Goal: Information Seeking & Learning: Learn about a topic

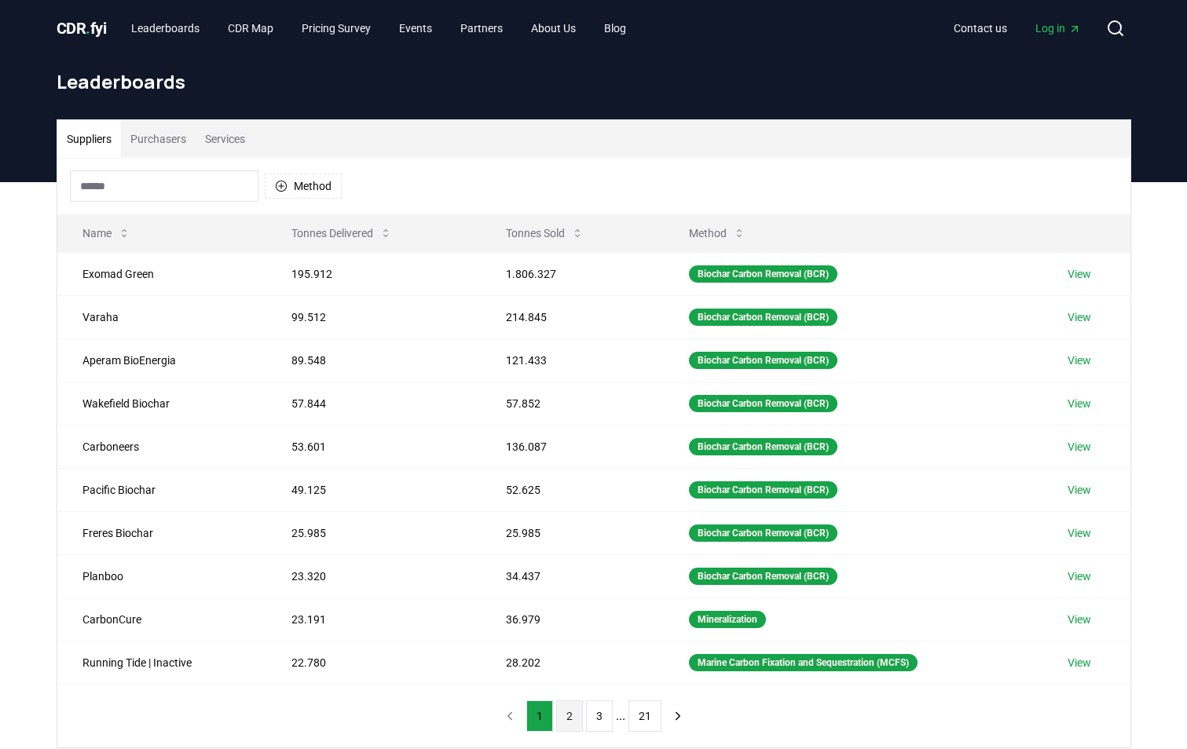
click at [569, 717] on button "2" at bounding box center [569, 715] width 27 height 31
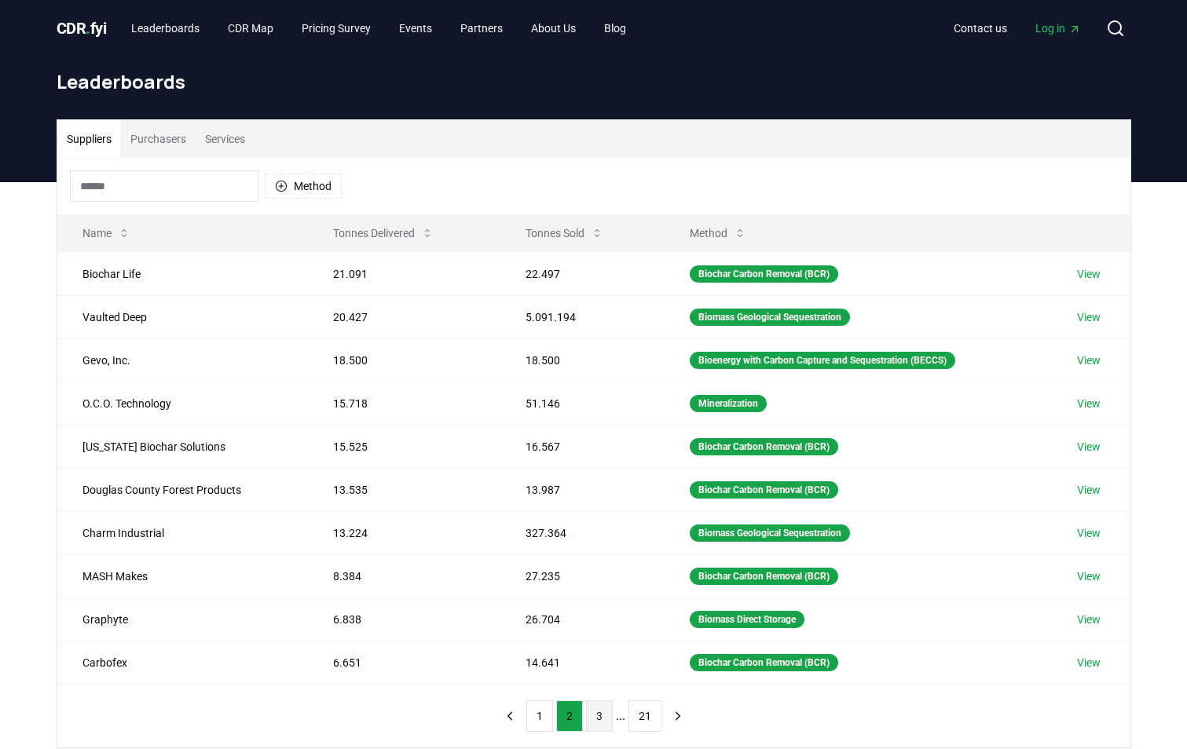
click at [597, 718] on button "3" at bounding box center [599, 715] width 27 height 31
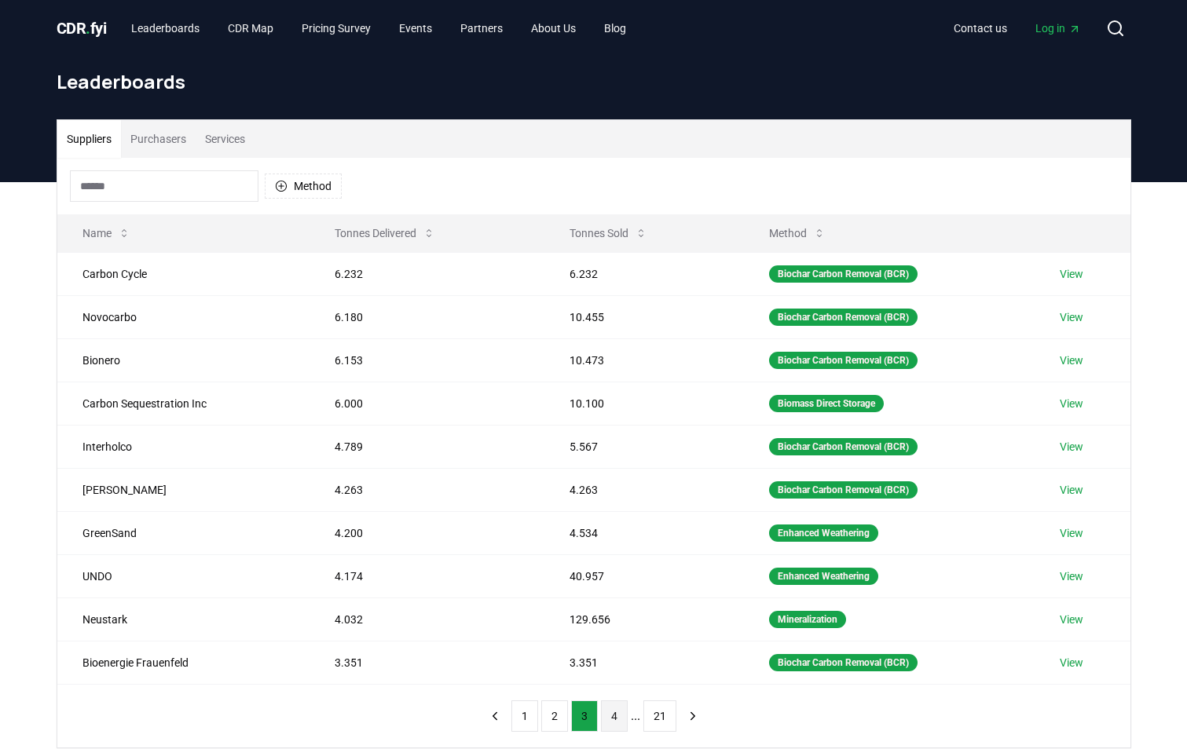
click at [614, 717] on button "4" at bounding box center [614, 715] width 27 height 31
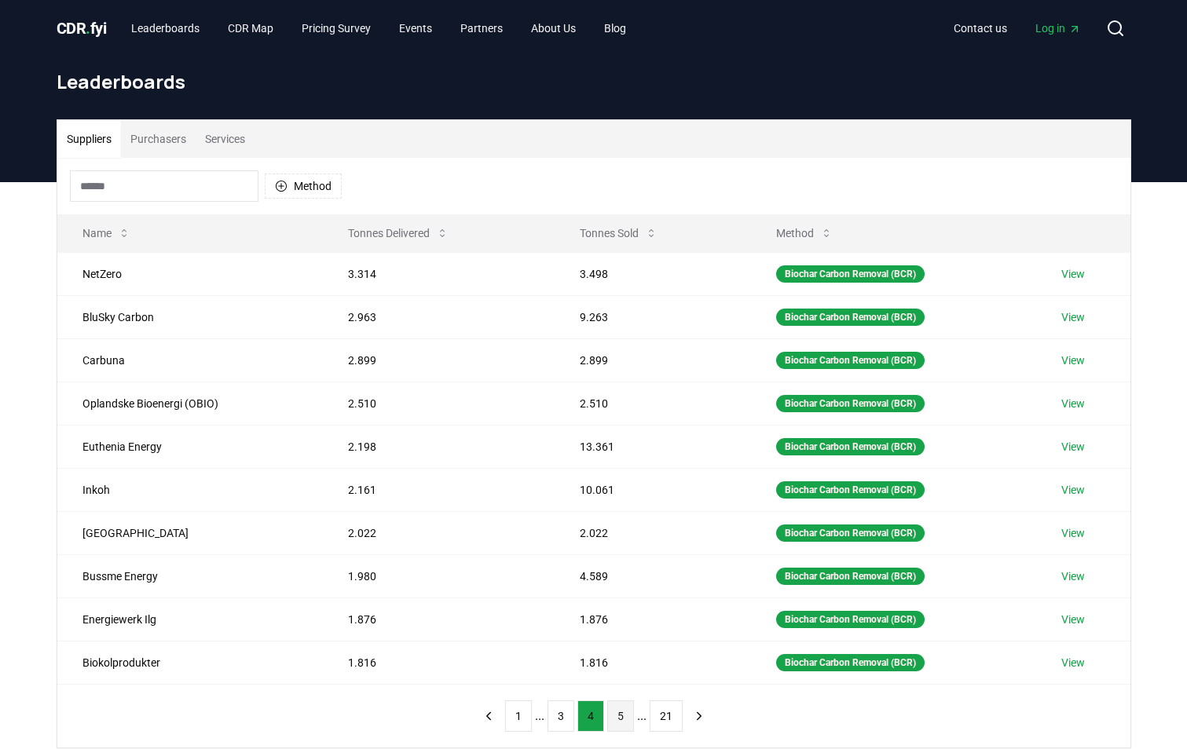
click at [623, 722] on button "5" at bounding box center [620, 715] width 27 height 31
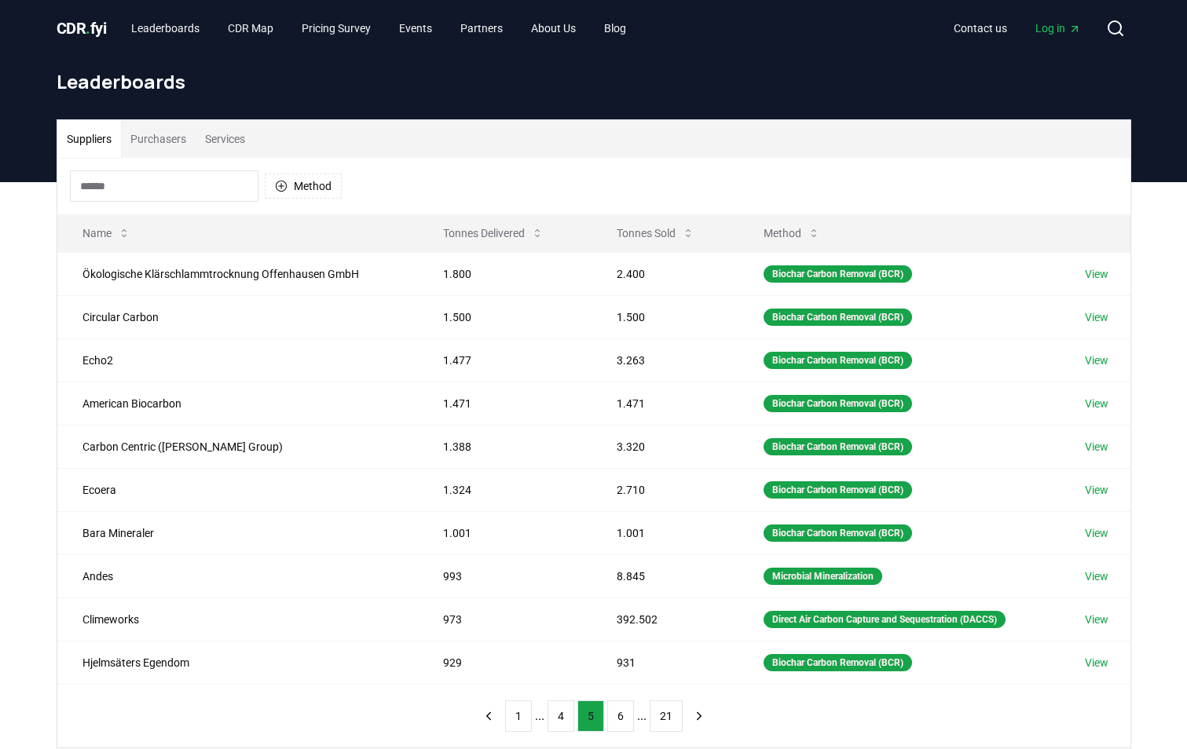
click at [623, 722] on button "6" at bounding box center [620, 715] width 27 height 31
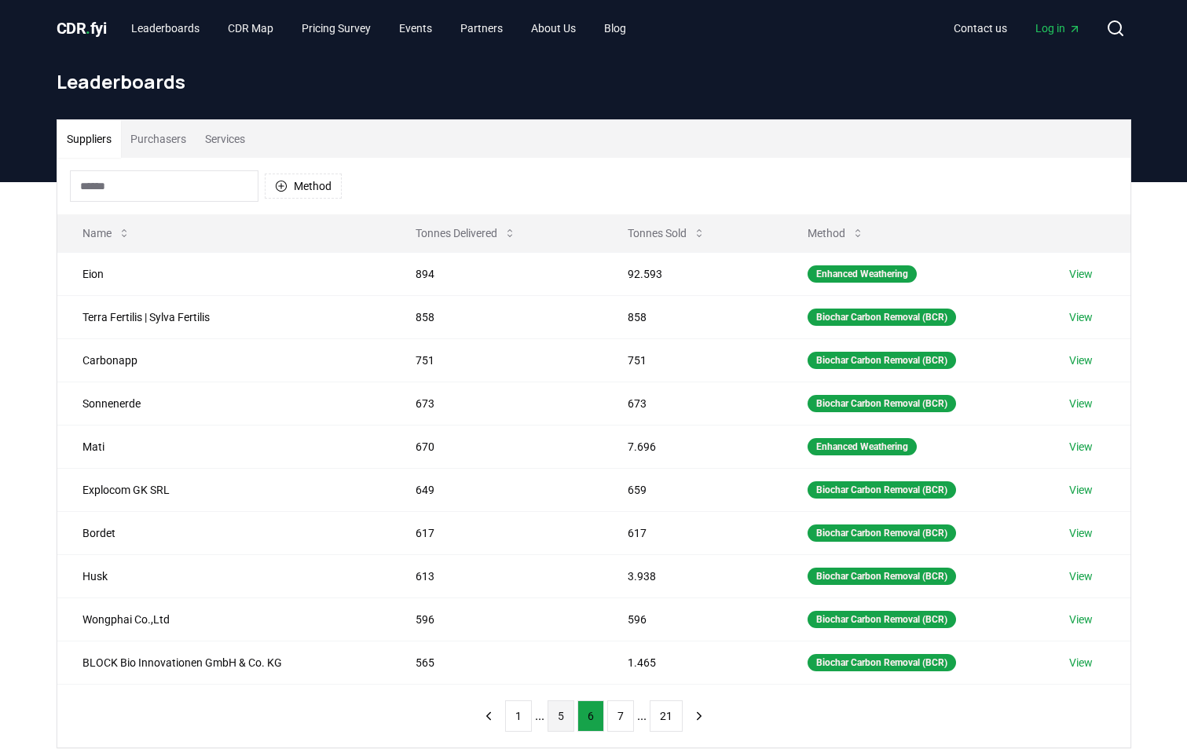
click at [623, 722] on button "7" at bounding box center [620, 715] width 27 height 31
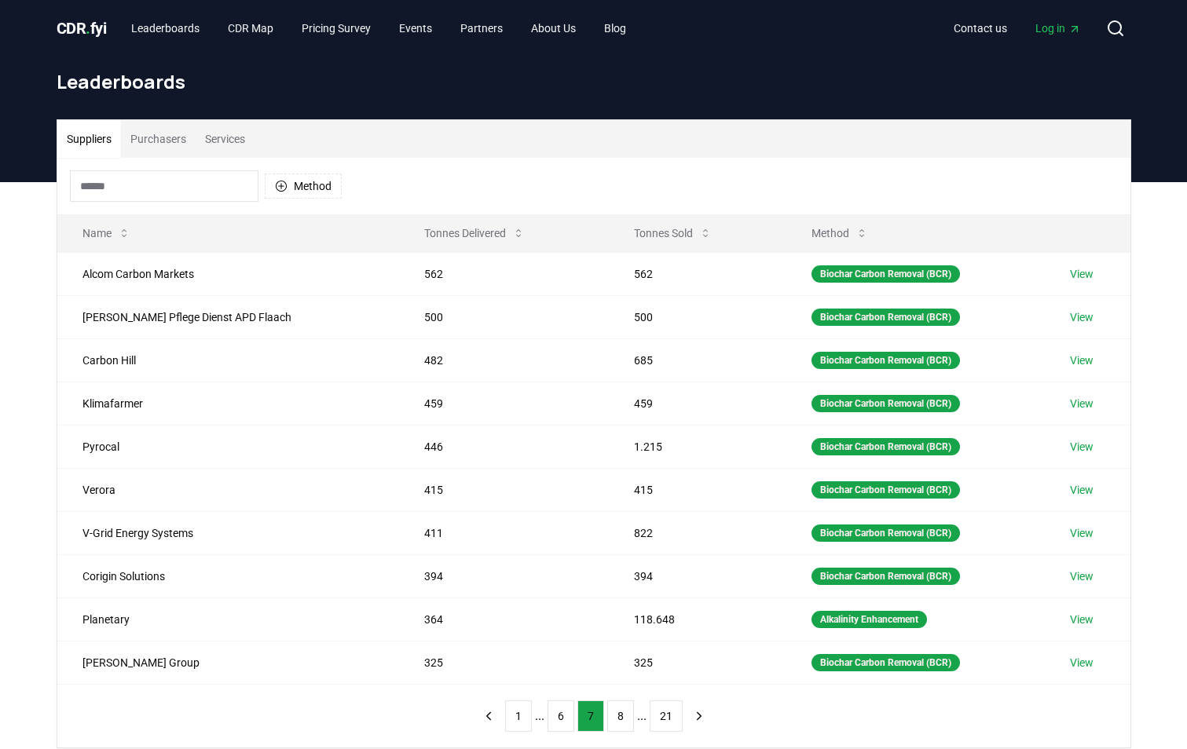
click at [623, 722] on button "8" at bounding box center [620, 715] width 27 height 31
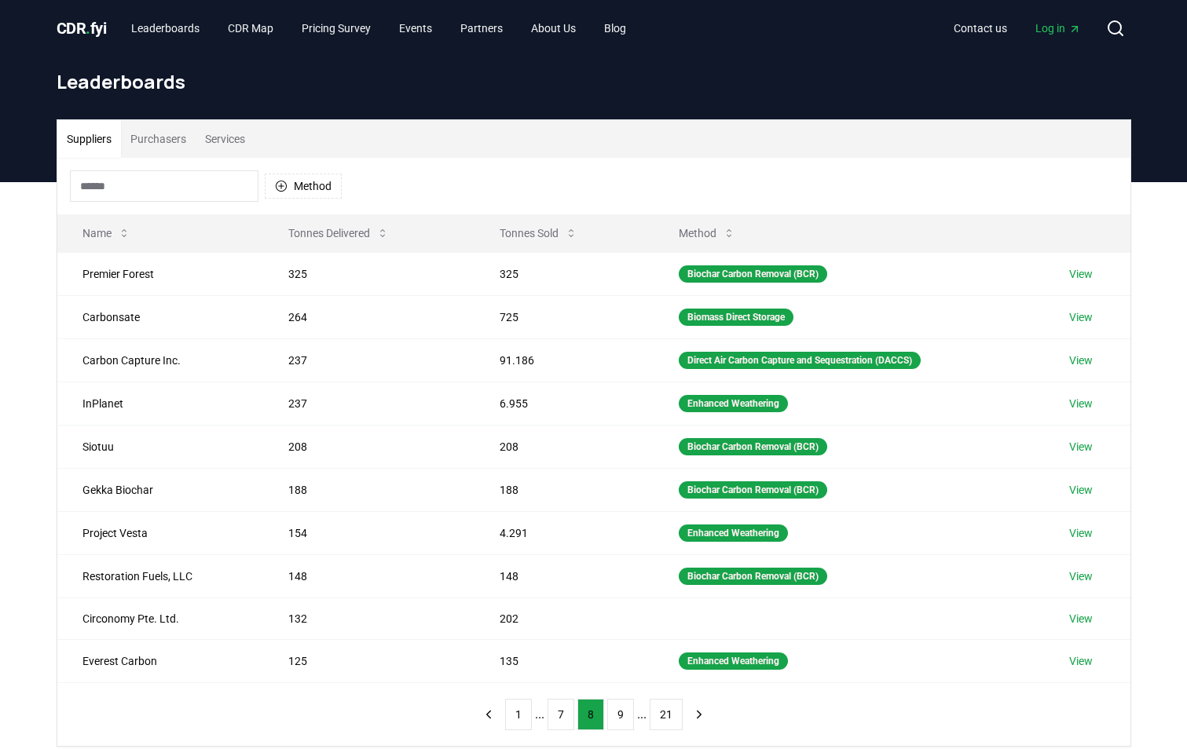
click at [623, 722] on button "9" at bounding box center [620, 714] width 27 height 31
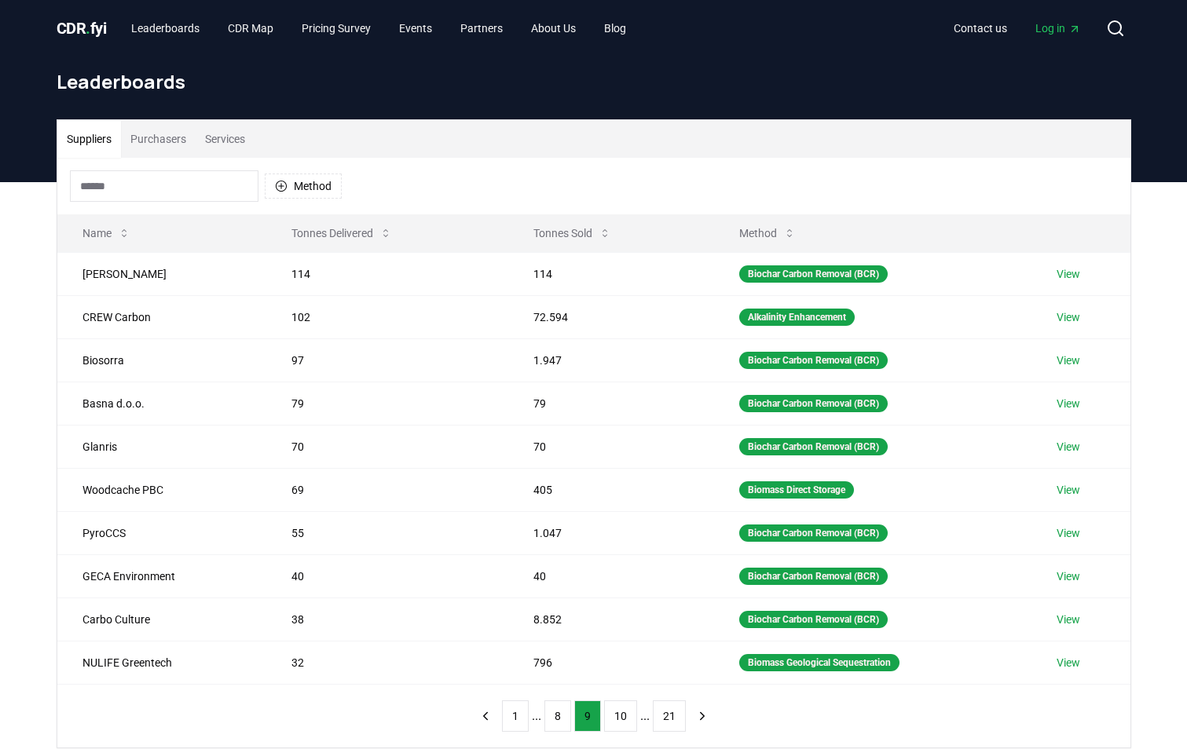
click at [158, 198] on input at bounding box center [164, 185] width 188 height 31
click at [277, 187] on icon "button" at bounding box center [281, 186] width 13 height 13
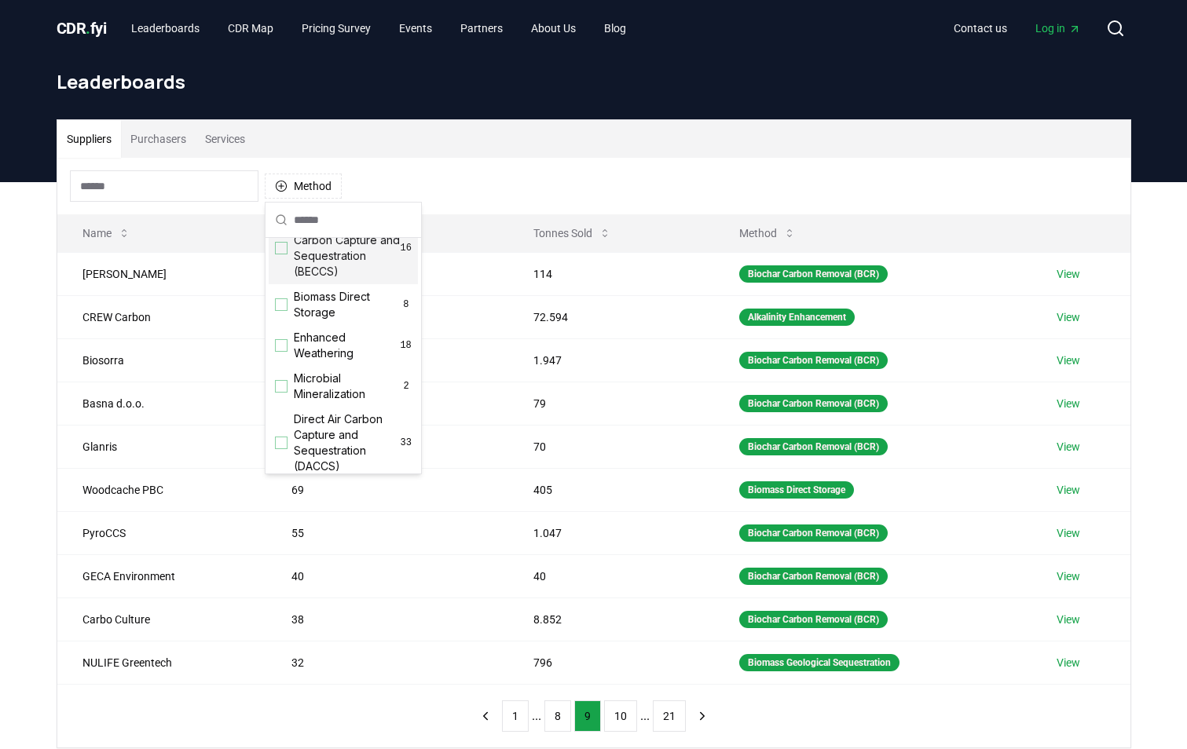
scroll to position [236, 0]
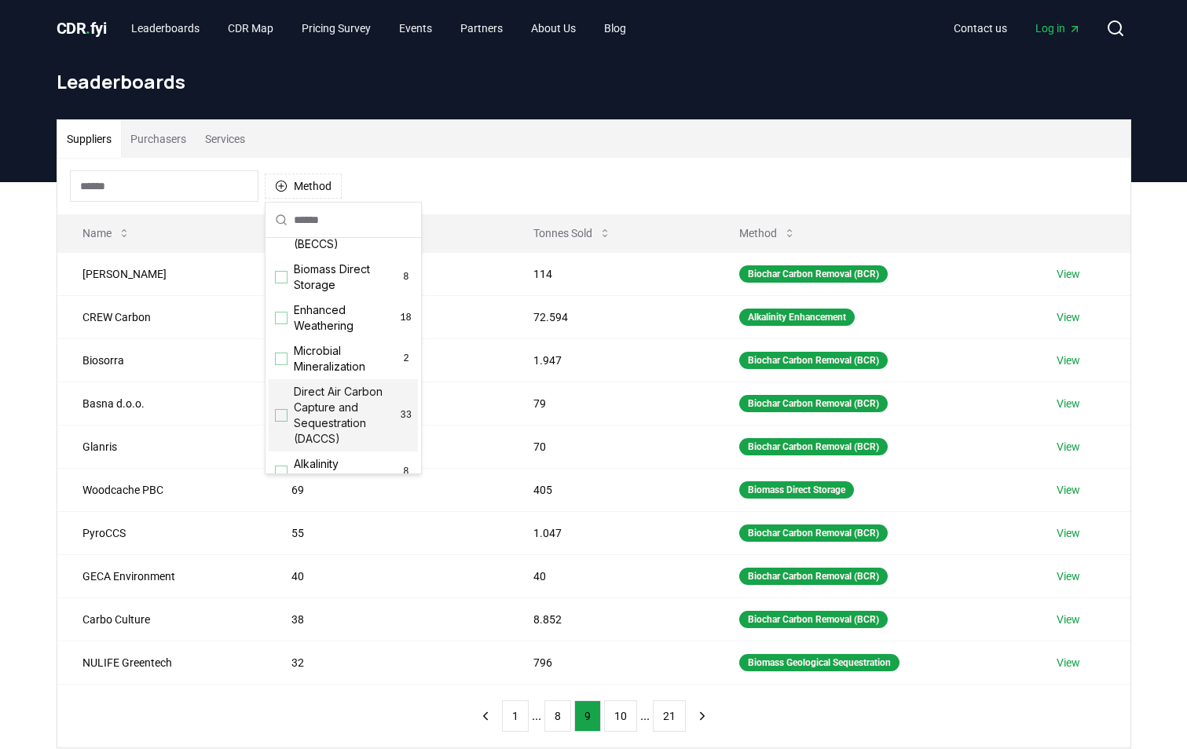
click at [275, 439] on div "Direct Air Carbon Capture and Sequestration (DACCS) 33" at bounding box center [343, 415] width 149 height 72
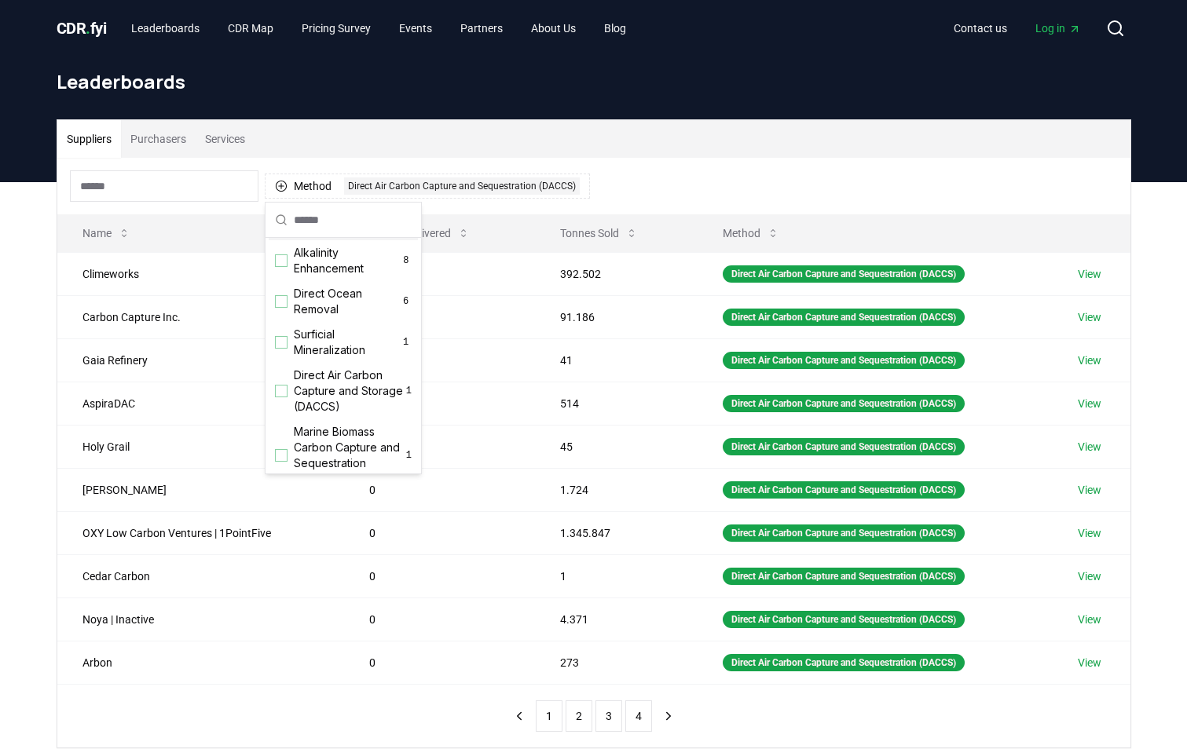
scroll to position [471, 0]
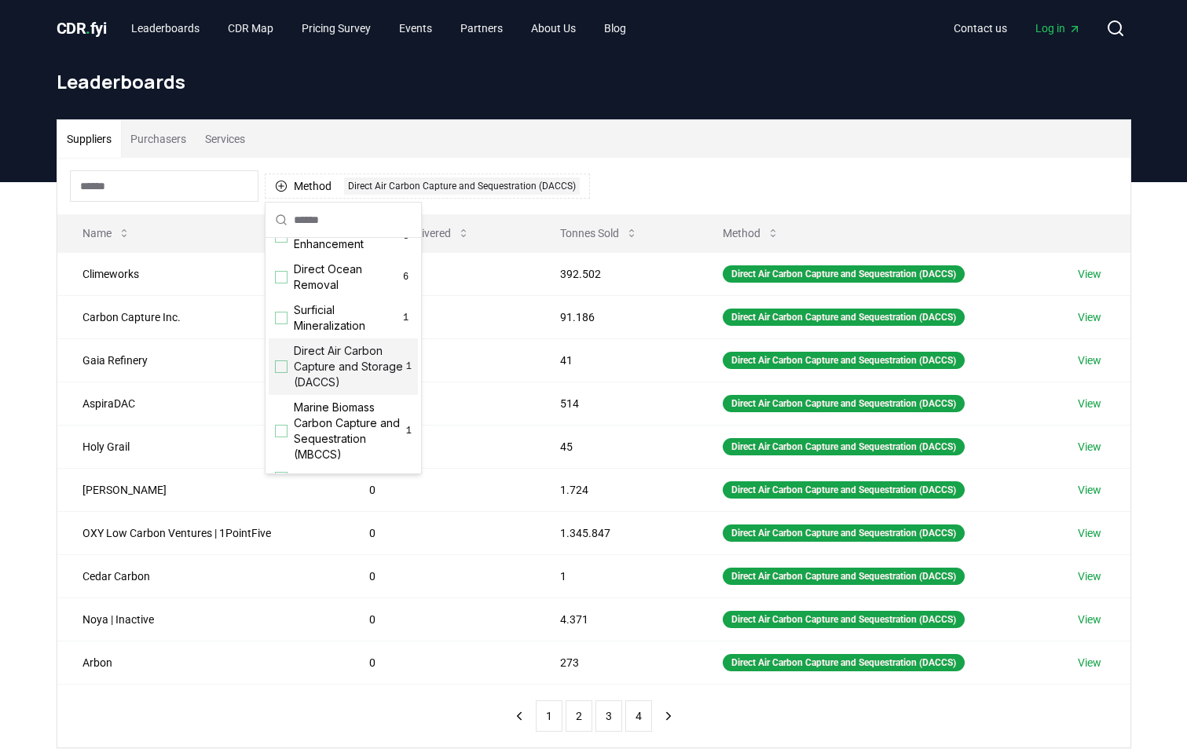
click at [282, 373] on div "Suggestions" at bounding box center [281, 366] width 13 height 13
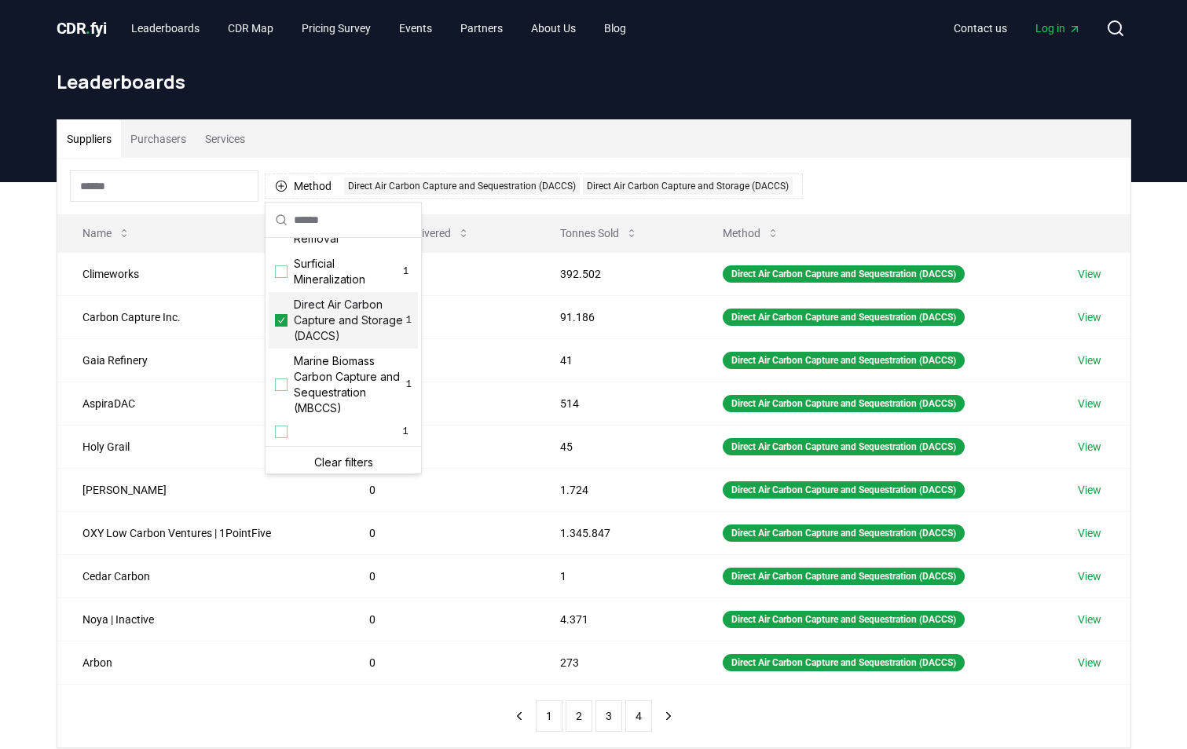
scroll to position [538, 0]
click at [325, 135] on div "Suppliers Purchasers Services" at bounding box center [593, 139] width 1073 height 38
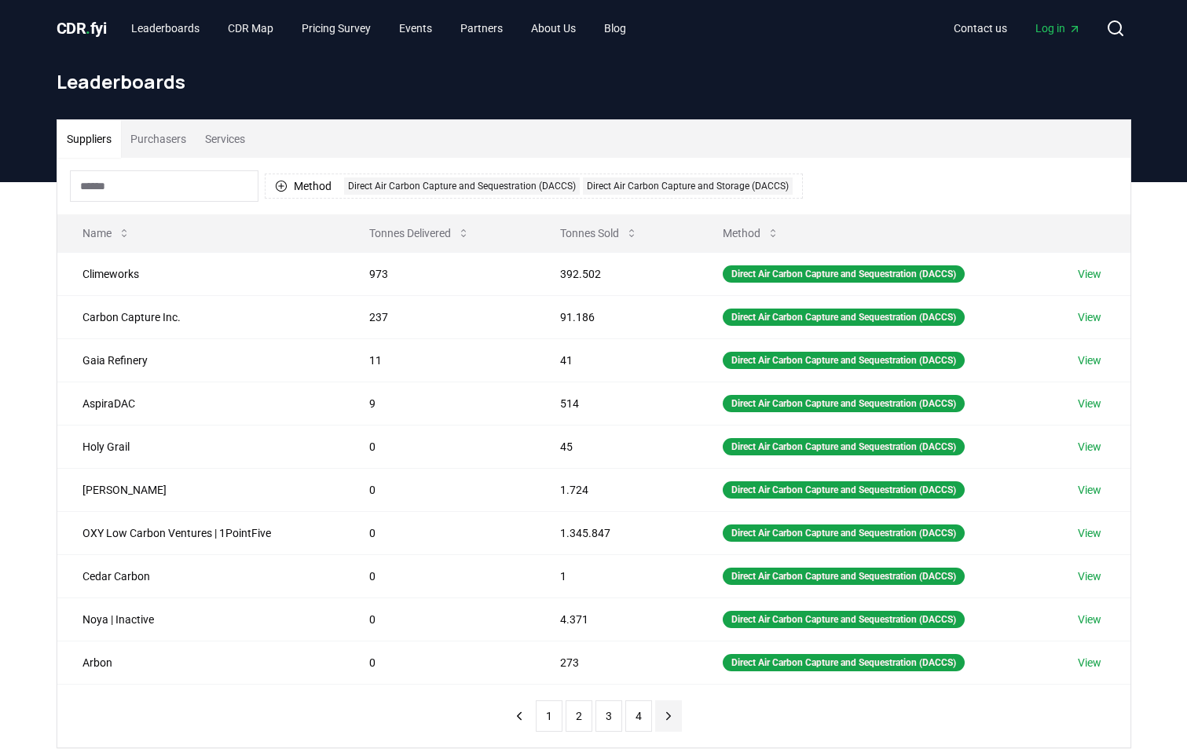
click at [671, 720] on icon "next page" at bounding box center [668, 716] width 14 height 14
click at [665, 720] on icon "next page" at bounding box center [668, 716] width 14 height 14
click at [576, 720] on button "2" at bounding box center [578, 715] width 27 height 31
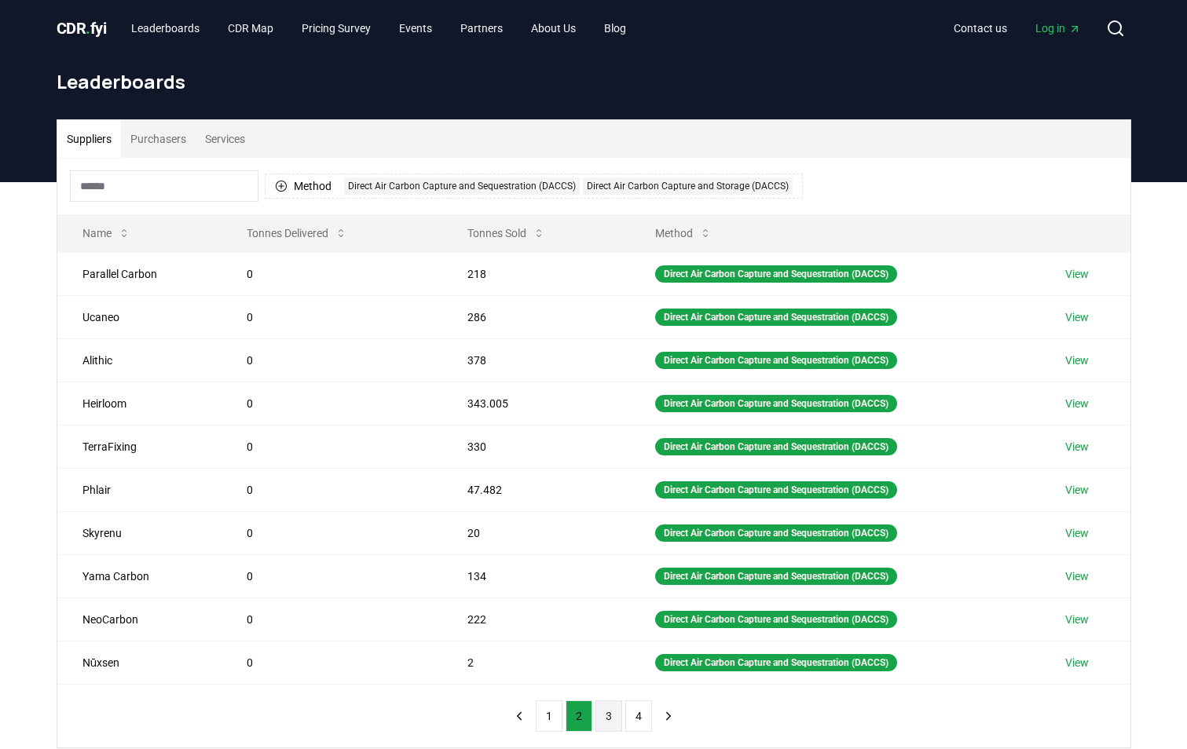
click at [613, 717] on button "3" at bounding box center [608, 715] width 27 height 31
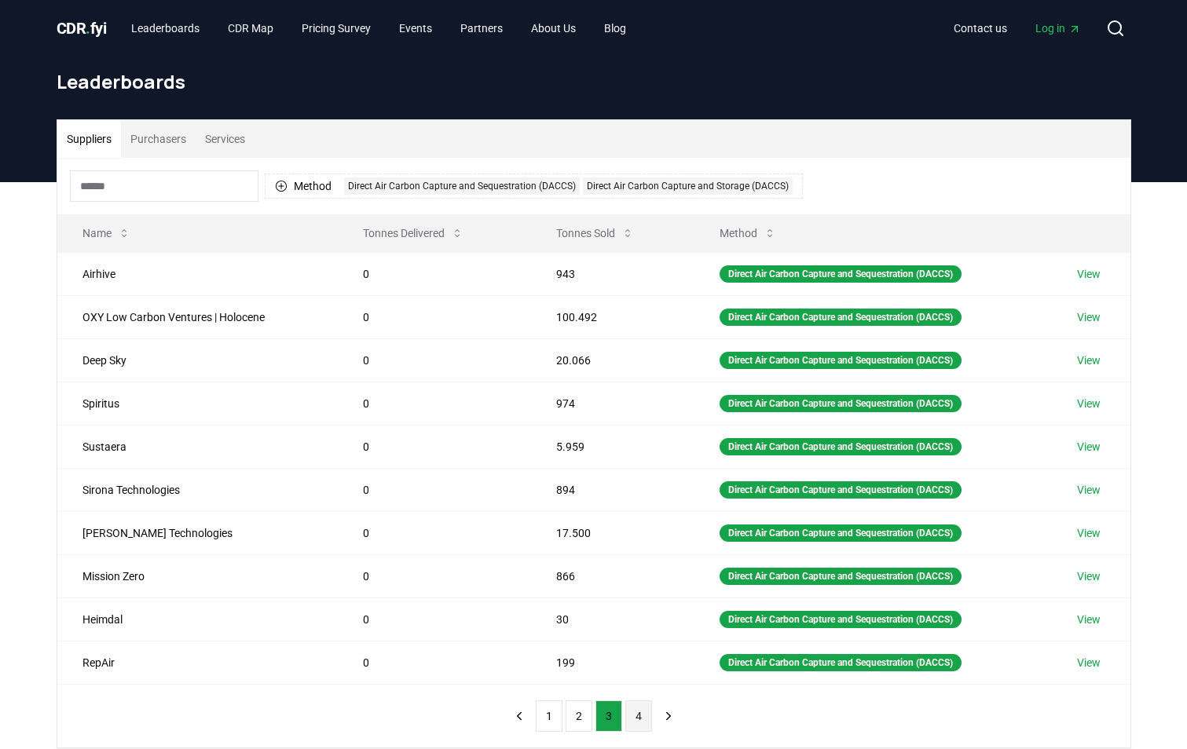
click at [641, 717] on button "4" at bounding box center [638, 715] width 27 height 31
